Goal: Task Accomplishment & Management: Complete application form

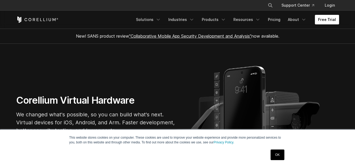
drag, startPoint x: 0, startPoint y: 0, endPoint x: 326, endPoint y: 20, distance: 326.5
click at [326, 20] on link "Free Trial" at bounding box center [327, 20] width 24 height 10
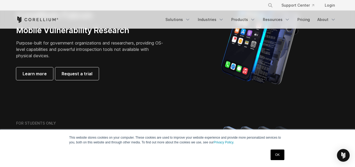
scroll to position [292, 0]
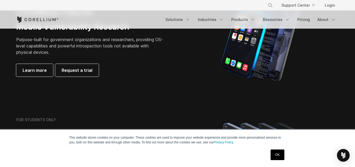
click at [272, 157] on link "OK" at bounding box center [278, 155] width 14 height 11
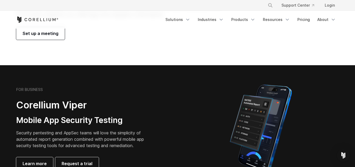
scroll to position [0, 0]
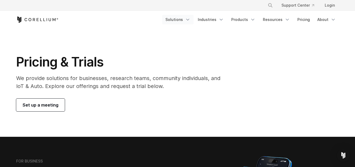
click at [191, 20] on icon "Navigation Menu" at bounding box center [187, 19] width 5 height 5
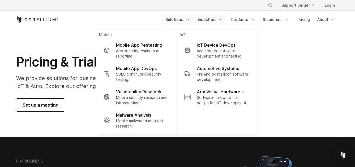
click at [221, 19] on icon "Navigation Menu" at bounding box center [221, 19] width 5 height 5
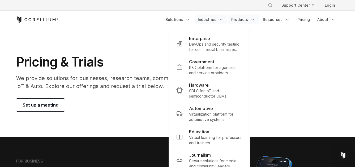
click at [254, 19] on icon "Navigation Menu" at bounding box center [252, 19] width 5 height 5
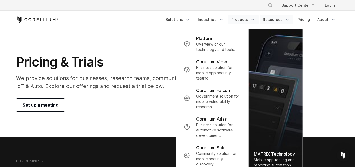
click at [287, 21] on icon "Navigation Menu" at bounding box center [287, 19] width 5 height 5
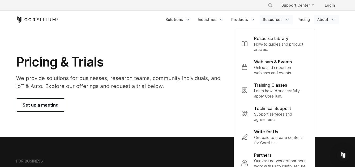
click at [334, 20] on polyline "Navigation Menu" at bounding box center [333, 19] width 3 height 1
